Goal: Navigation & Orientation: Find specific page/section

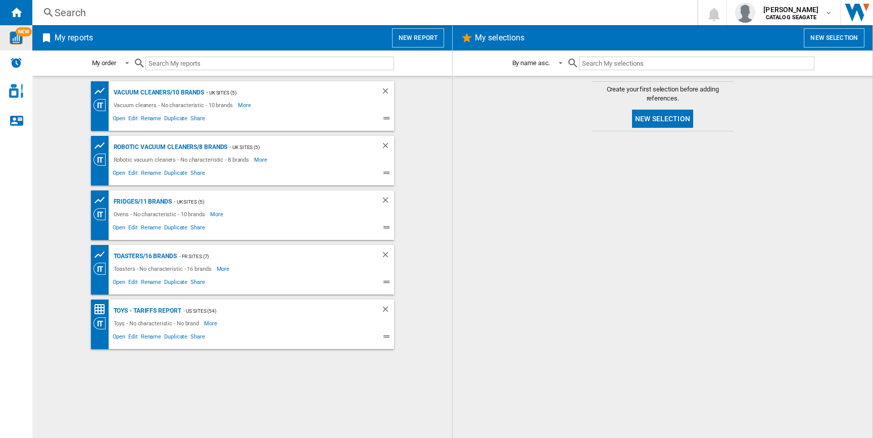
click at [23, 36] on div "NEW" at bounding box center [16, 37] width 32 height 13
click at [28, 51] on div "Alerts" at bounding box center [16, 63] width 32 height 25
click at [11, 36] on img "WiseCard" at bounding box center [16, 37] width 13 height 13
